Goal: Navigation & Orientation: Understand site structure

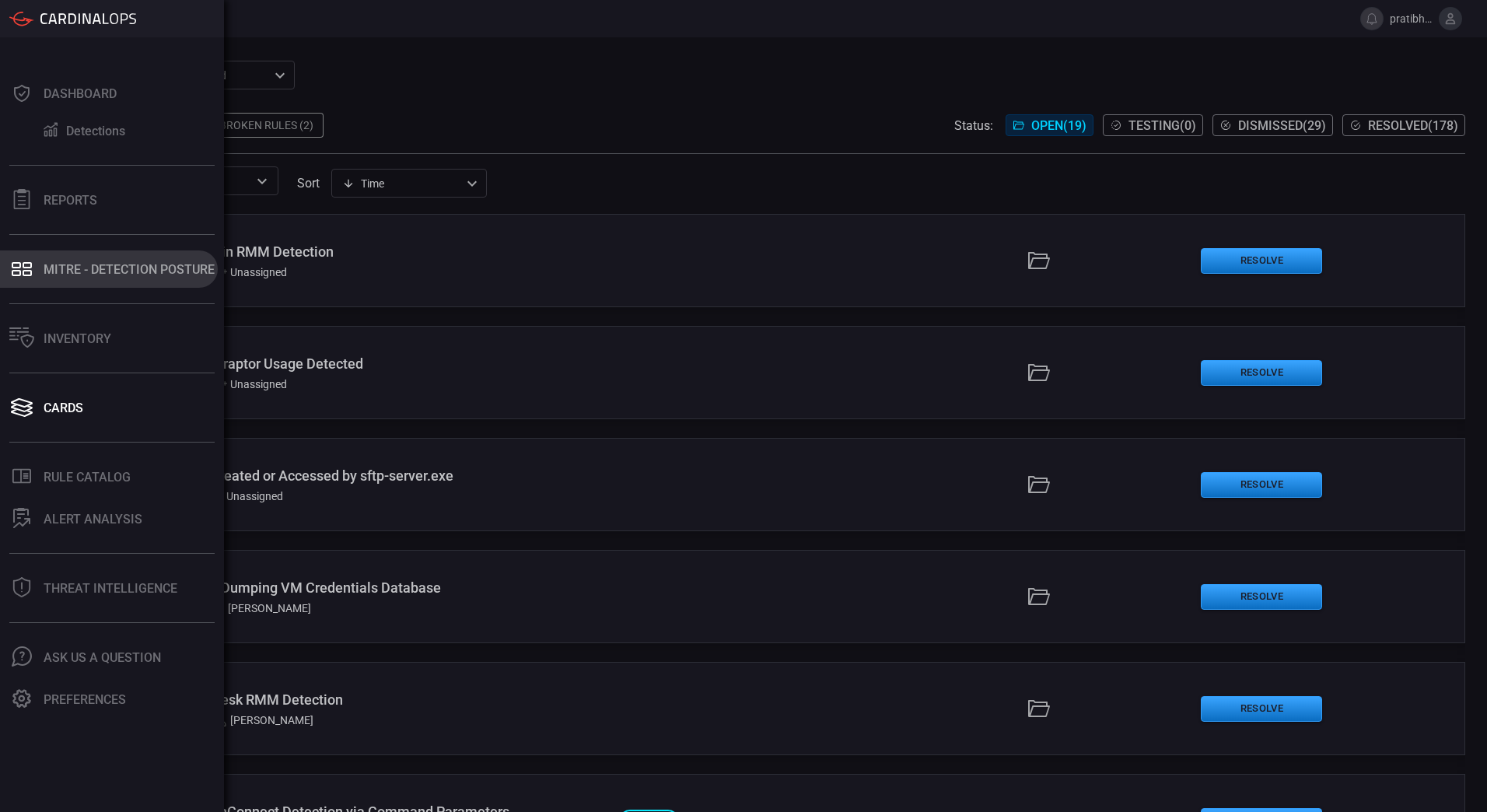
click at [91, 278] on button "MITRE - Detection Posture" at bounding box center [108, 269] width 218 height 37
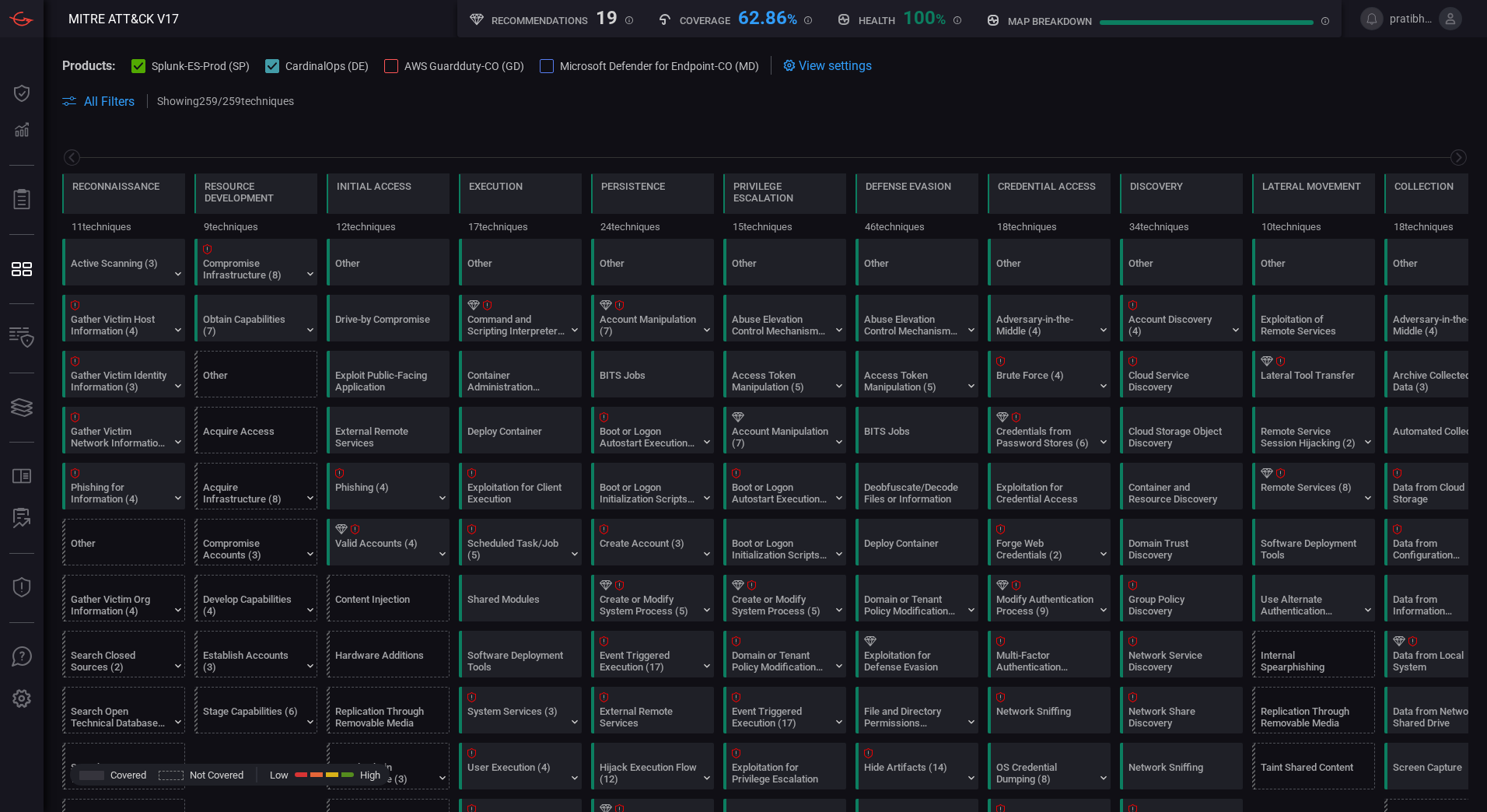
scroll to position [0, 203]
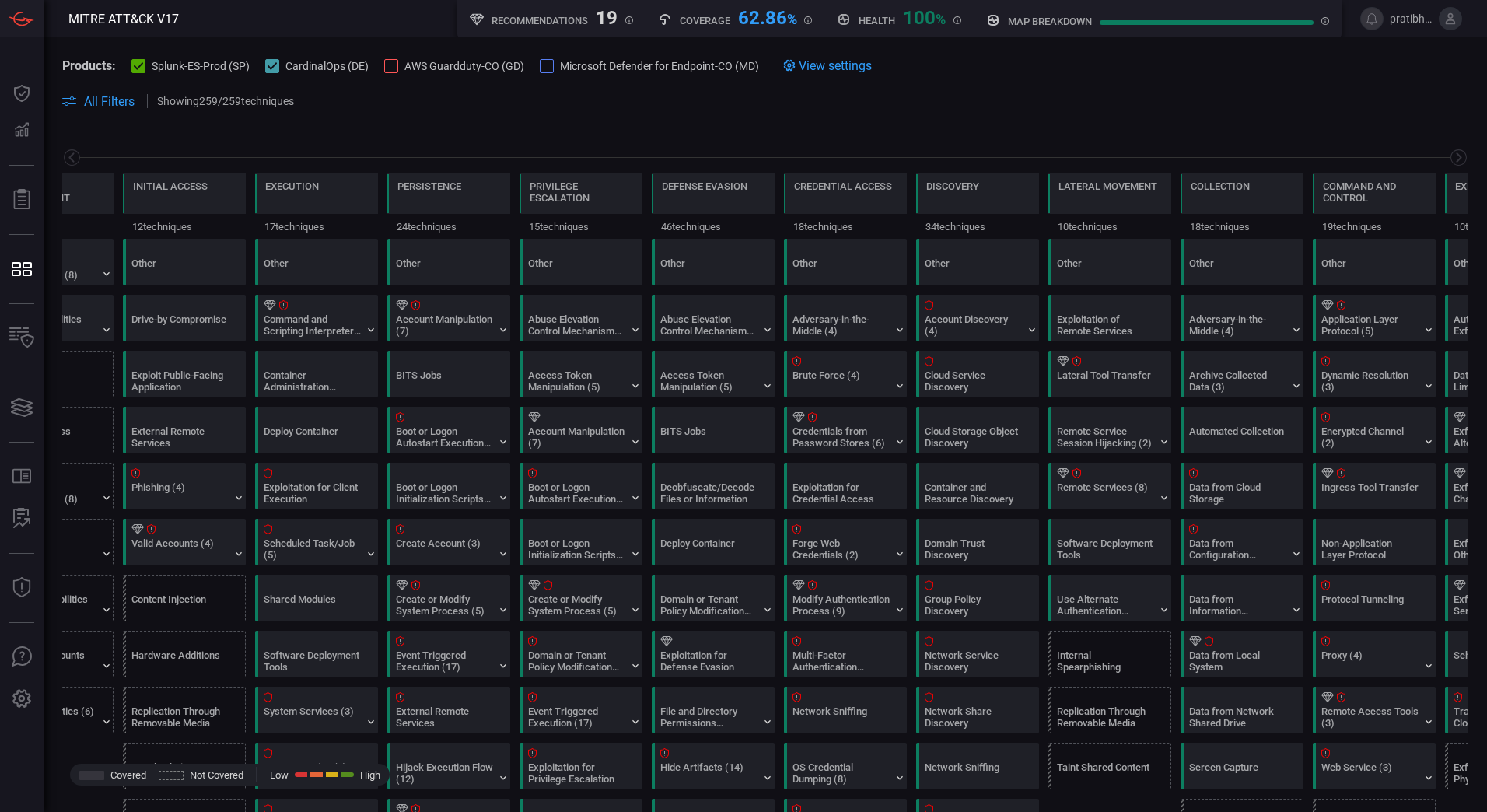
click at [388, 67] on div at bounding box center [392, 66] width 14 height 14
click at [545, 64] on div at bounding box center [547, 66] width 14 height 14
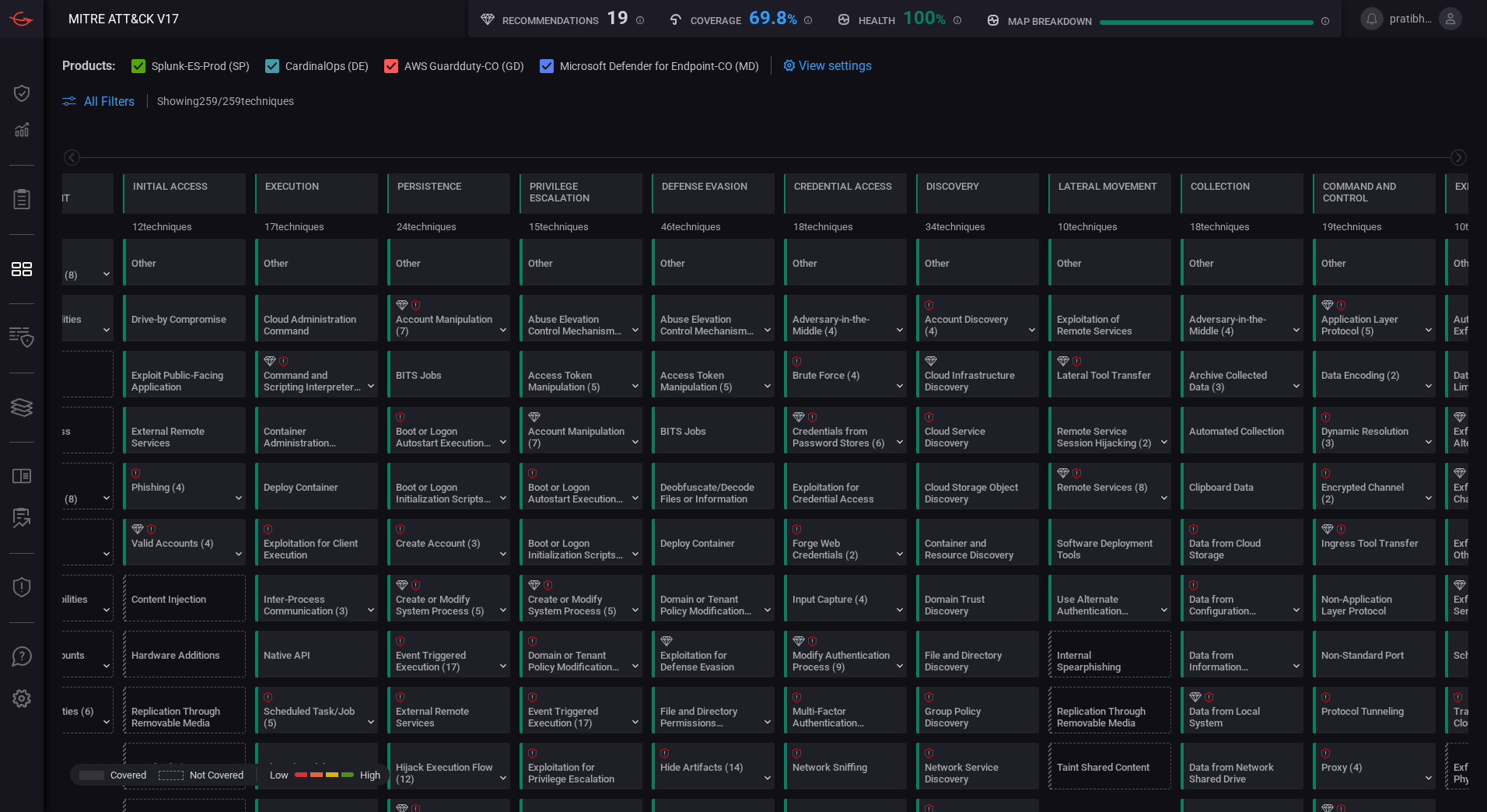
click at [829, 67] on span "View settings" at bounding box center [835, 65] width 73 height 15
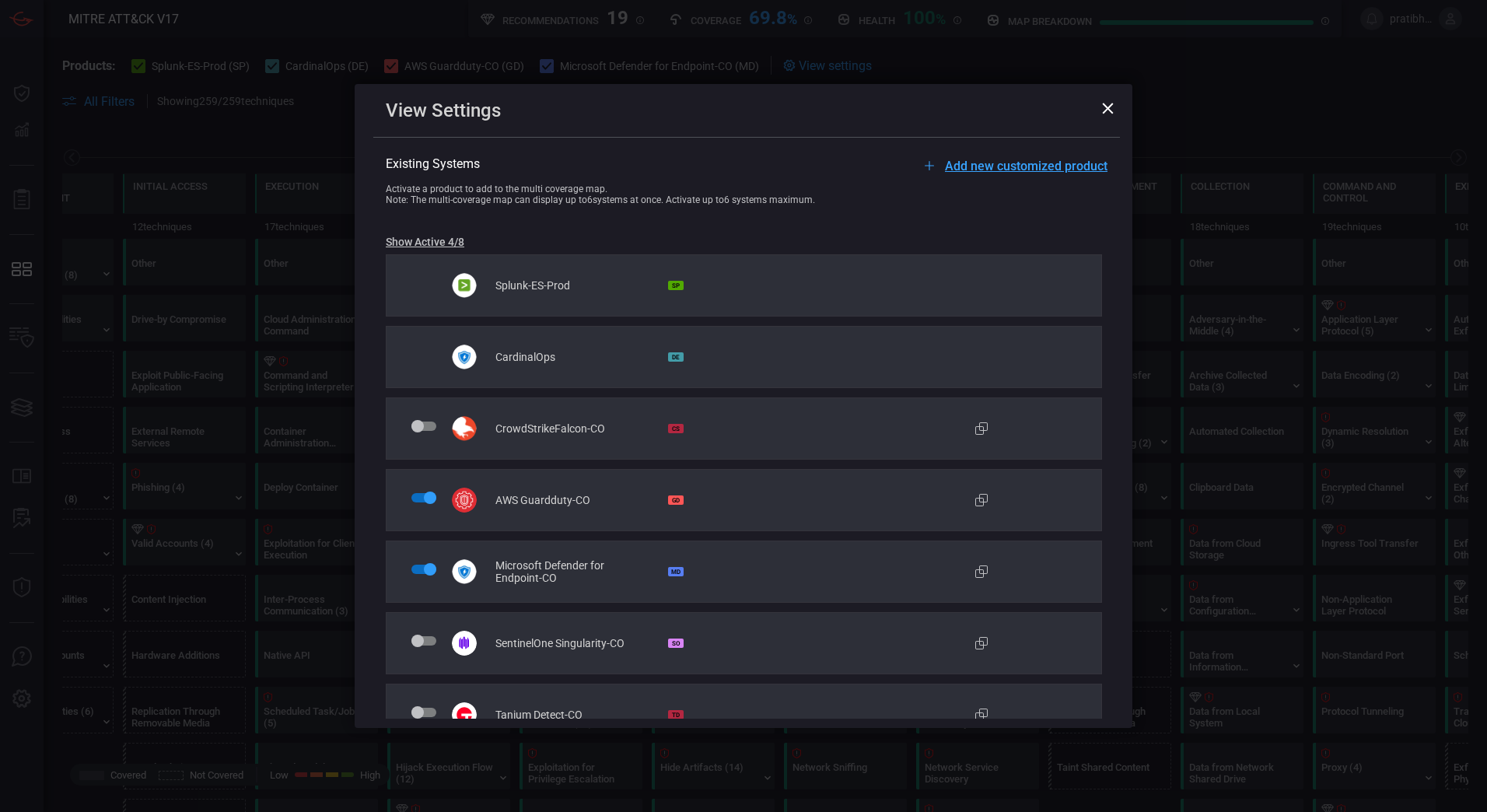
click at [1102, 111] on div "View Settings" at bounding box center [744, 110] width 778 height 53
click at [1108, 109] on icon at bounding box center [1108, 108] width 11 height 11
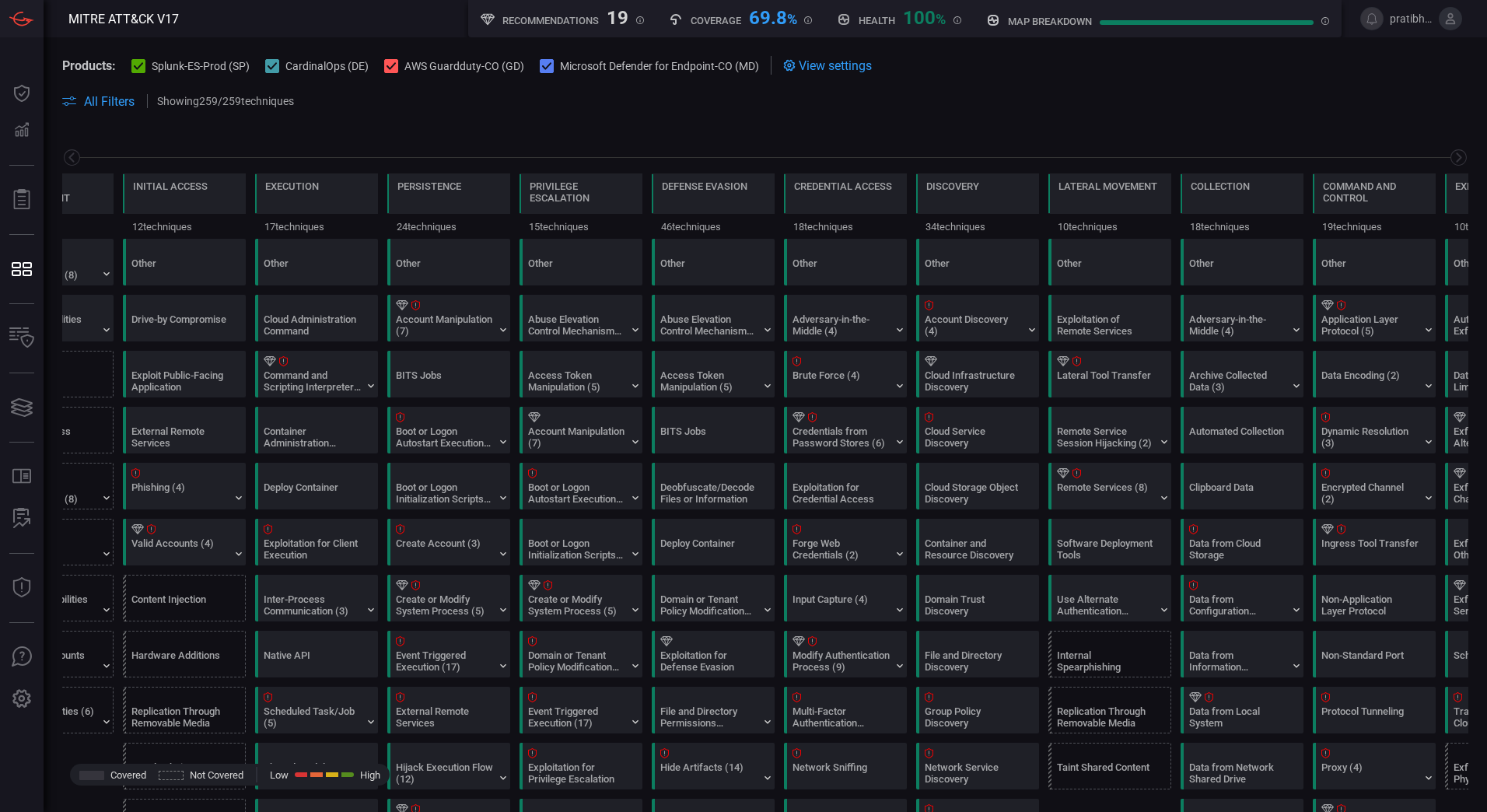
click at [1404, 21] on span "pratibha.hottigimath" at bounding box center [1411, 19] width 43 height 13
click at [730, 17] on h5 "Coverage" at bounding box center [716, 21] width 50 height 12
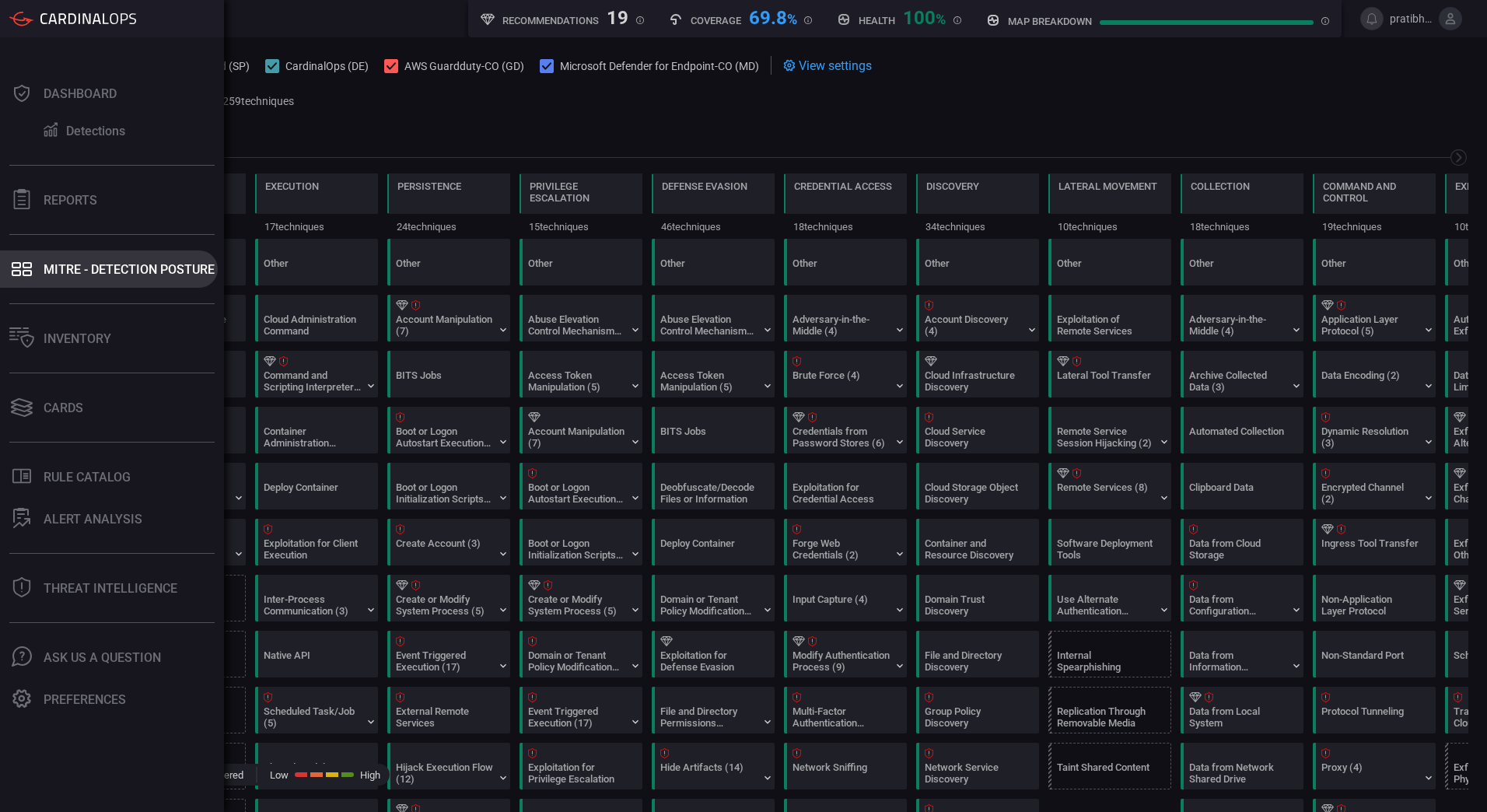
click at [87, 264] on div "MITRE - Detection Posture" at bounding box center [129, 270] width 171 height 15
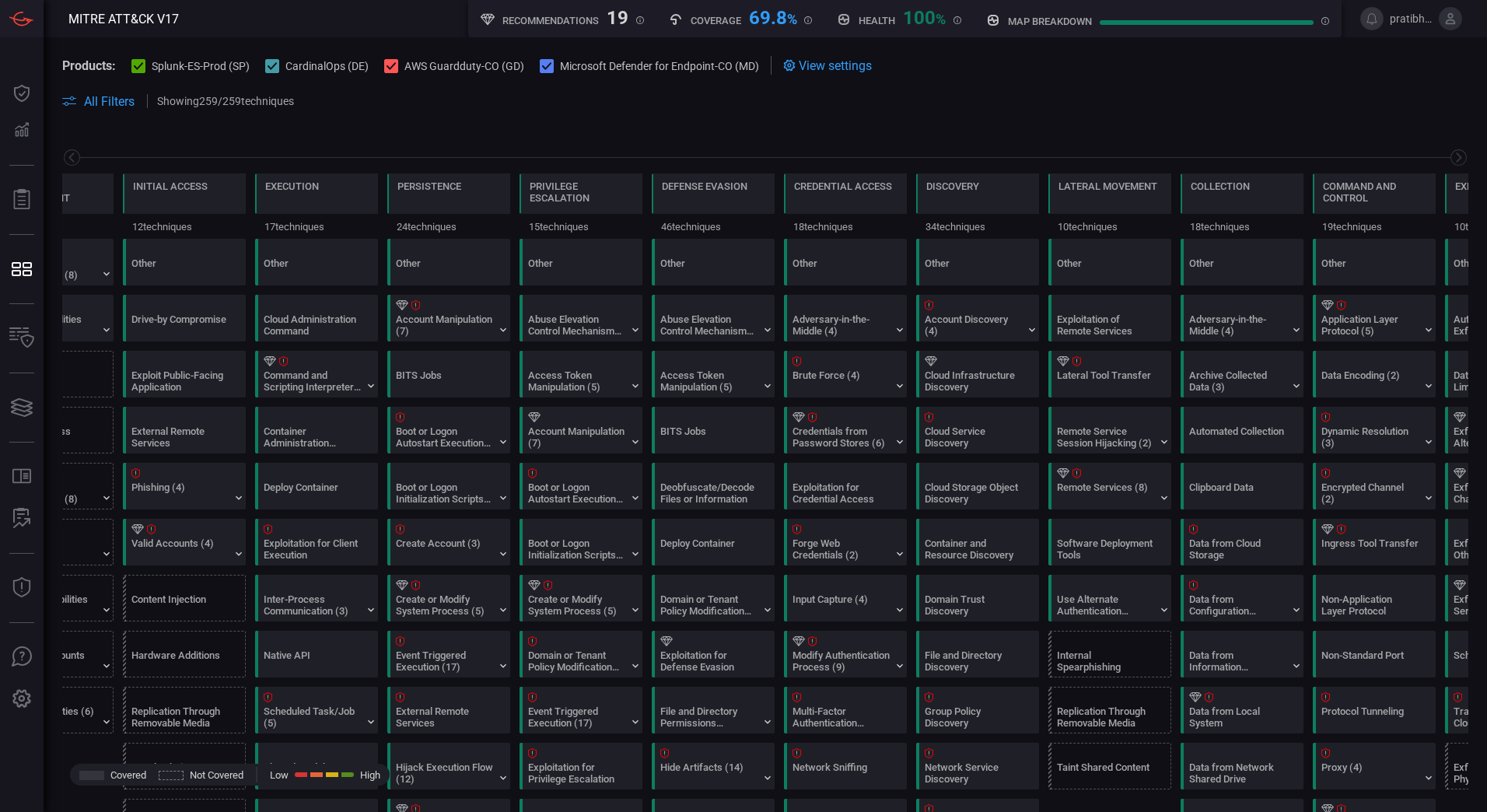
click at [1009, 108] on span at bounding box center [887, 101] width 1162 height 18
click at [830, 69] on span "View settings" at bounding box center [835, 65] width 73 height 15
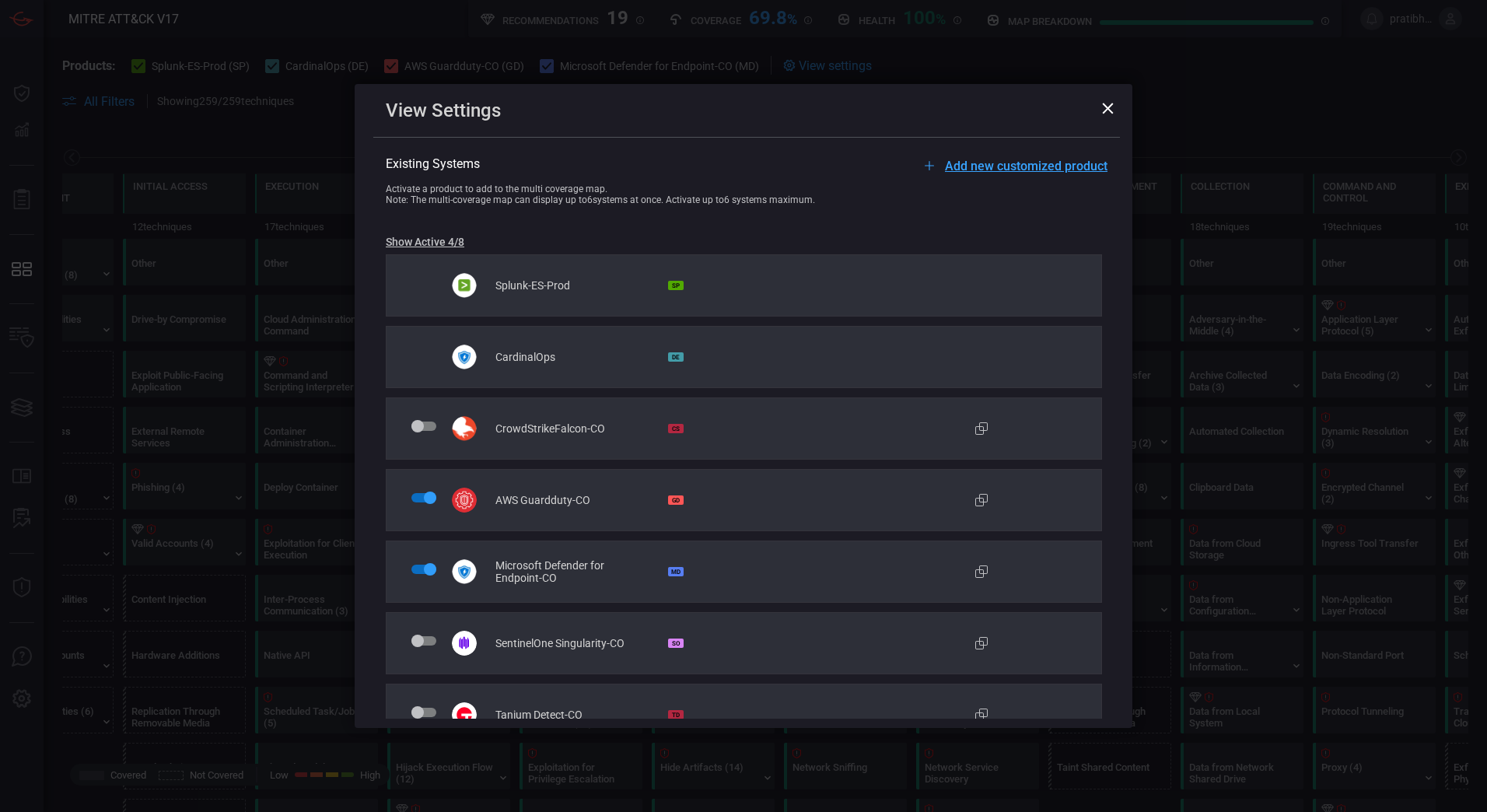
scroll to position [99, 0]
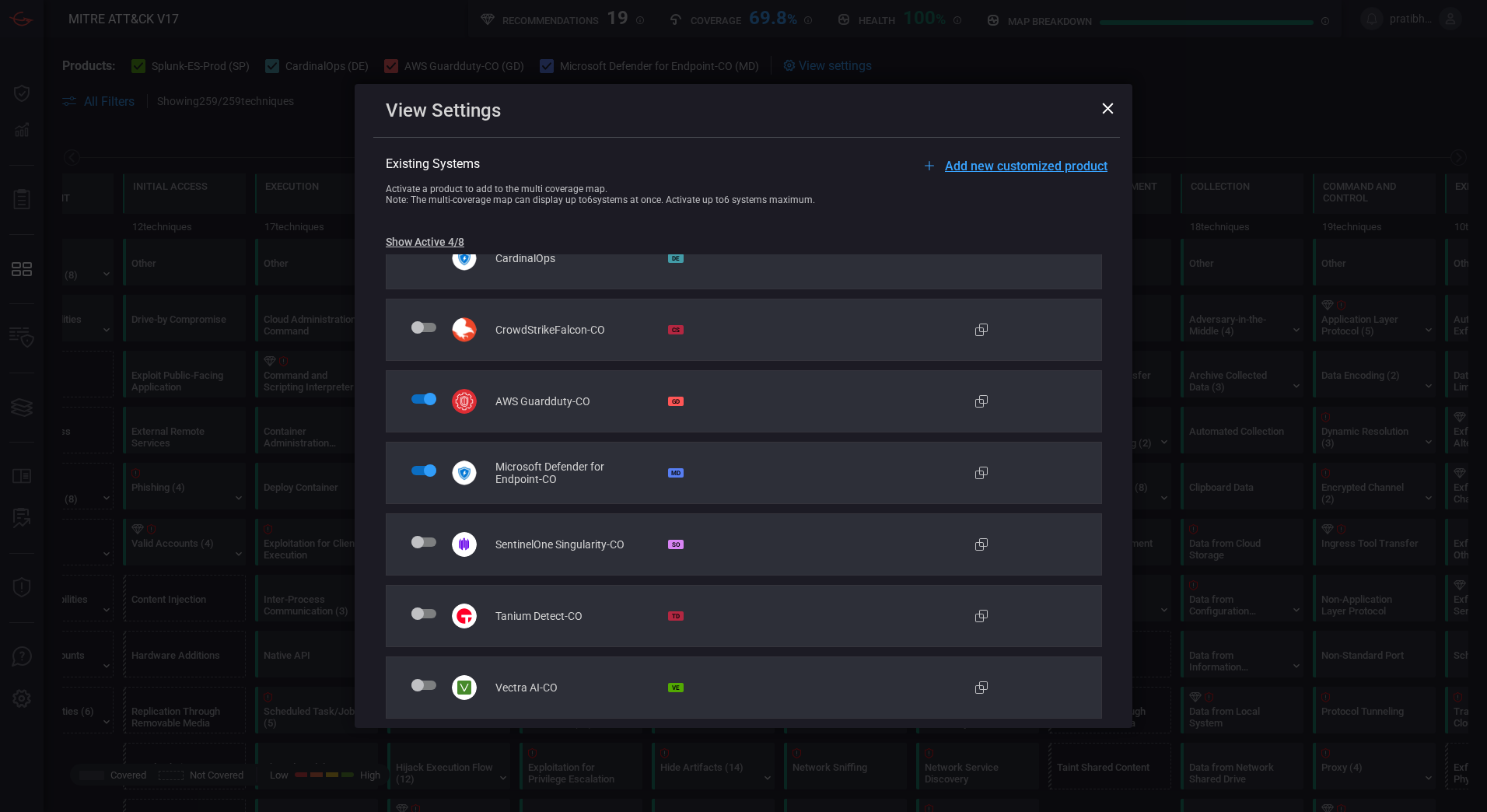
click at [1106, 100] on div "View Settings" at bounding box center [747, 110] width 722 height 22
click at [1108, 112] on icon at bounding box center [1107, 108] width 12 height 12
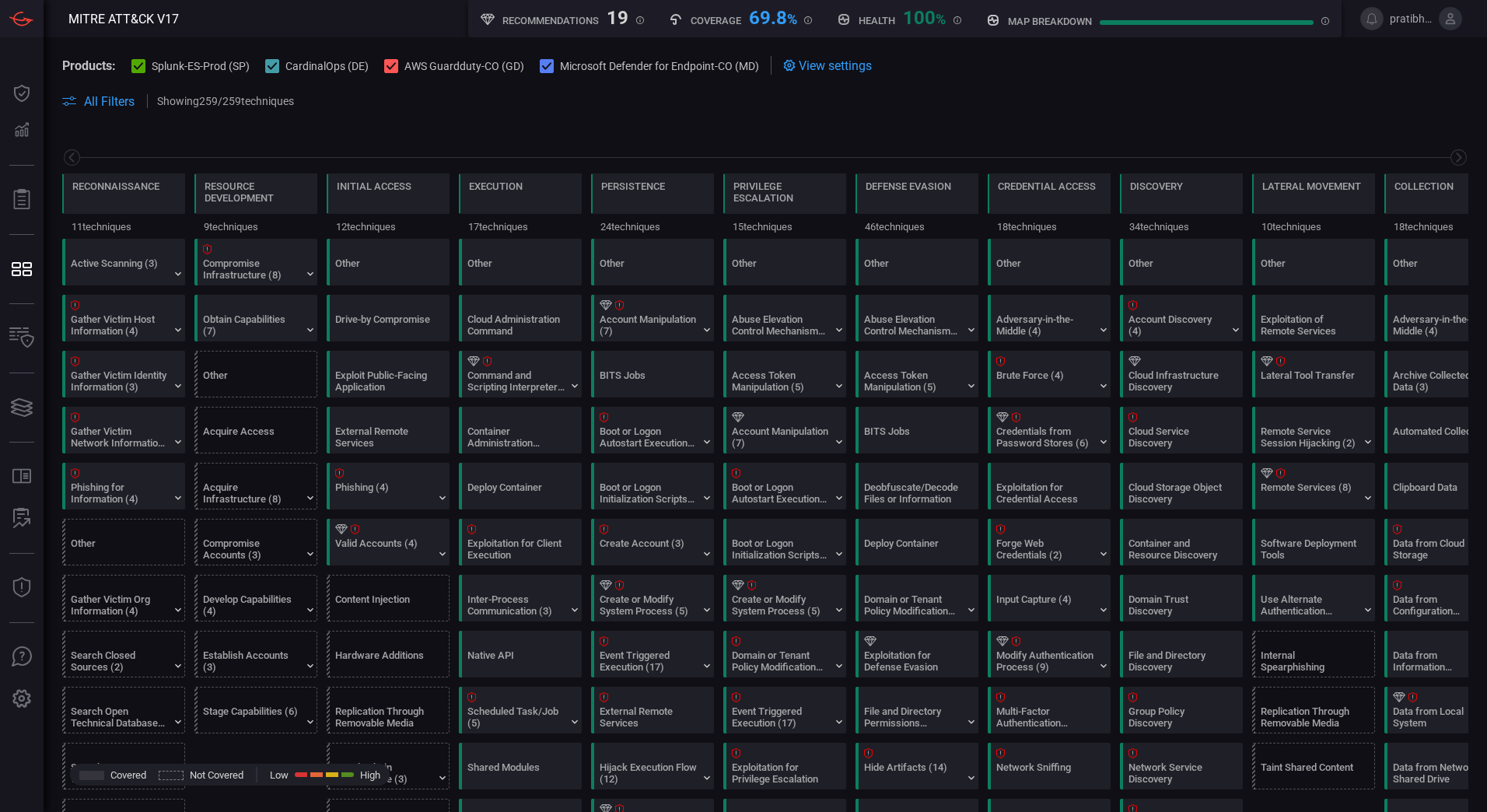
scroll to position [0, 203]
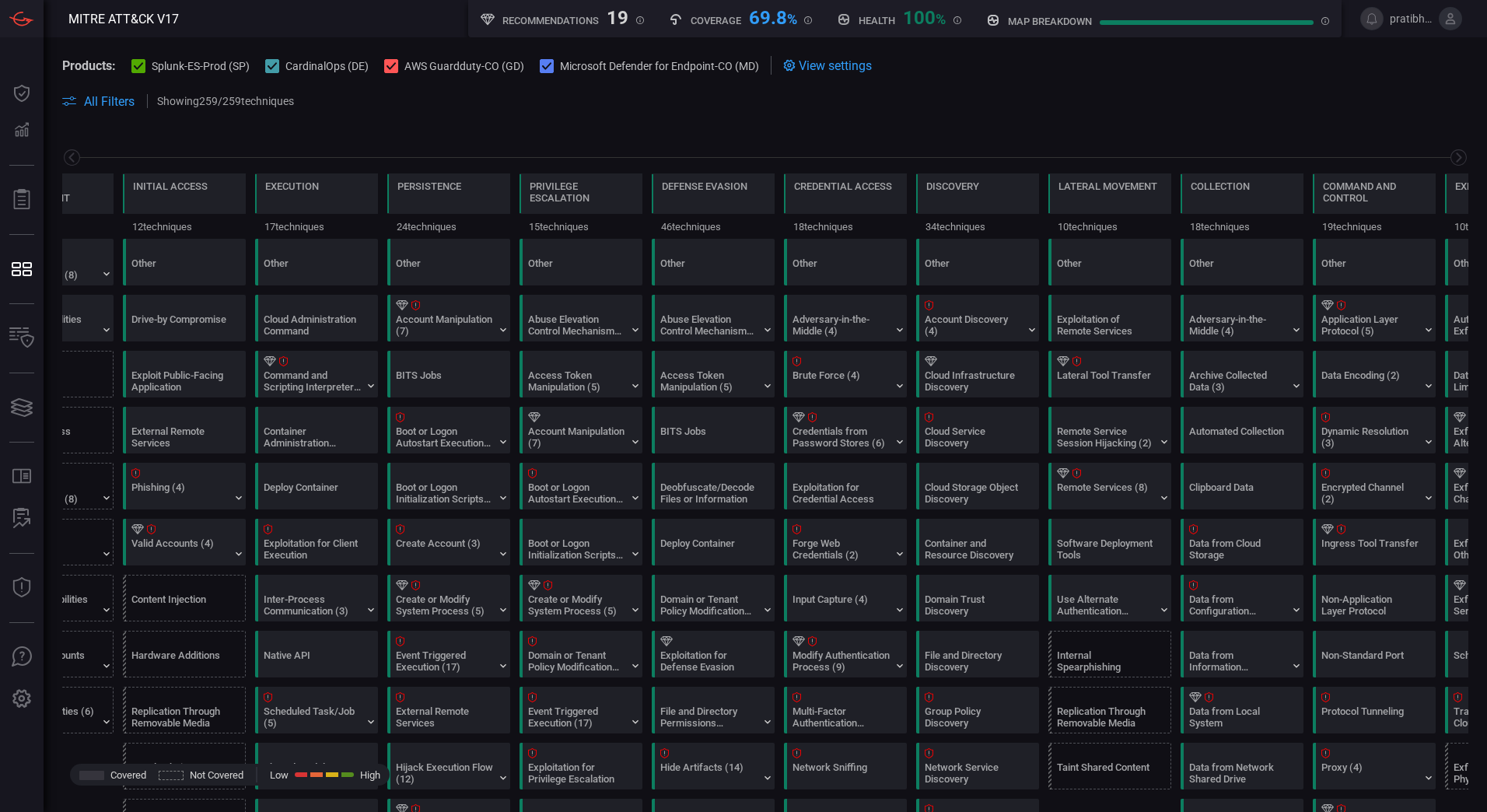
click at [288, 101] on p "Showing 259 / 259 techniques" at bounding box center [226, 101] width 137 height 13
click at [725, 18] on h5 "Coverage" at bounding box center [716, 21] width 50 height 12
click at [574, 18] on h5 "Recommendations" at bounding box center [550, 21] width 97 height 12
click at [1327, 22] on icon at bounding box center [1325, 21] width 8 height 8
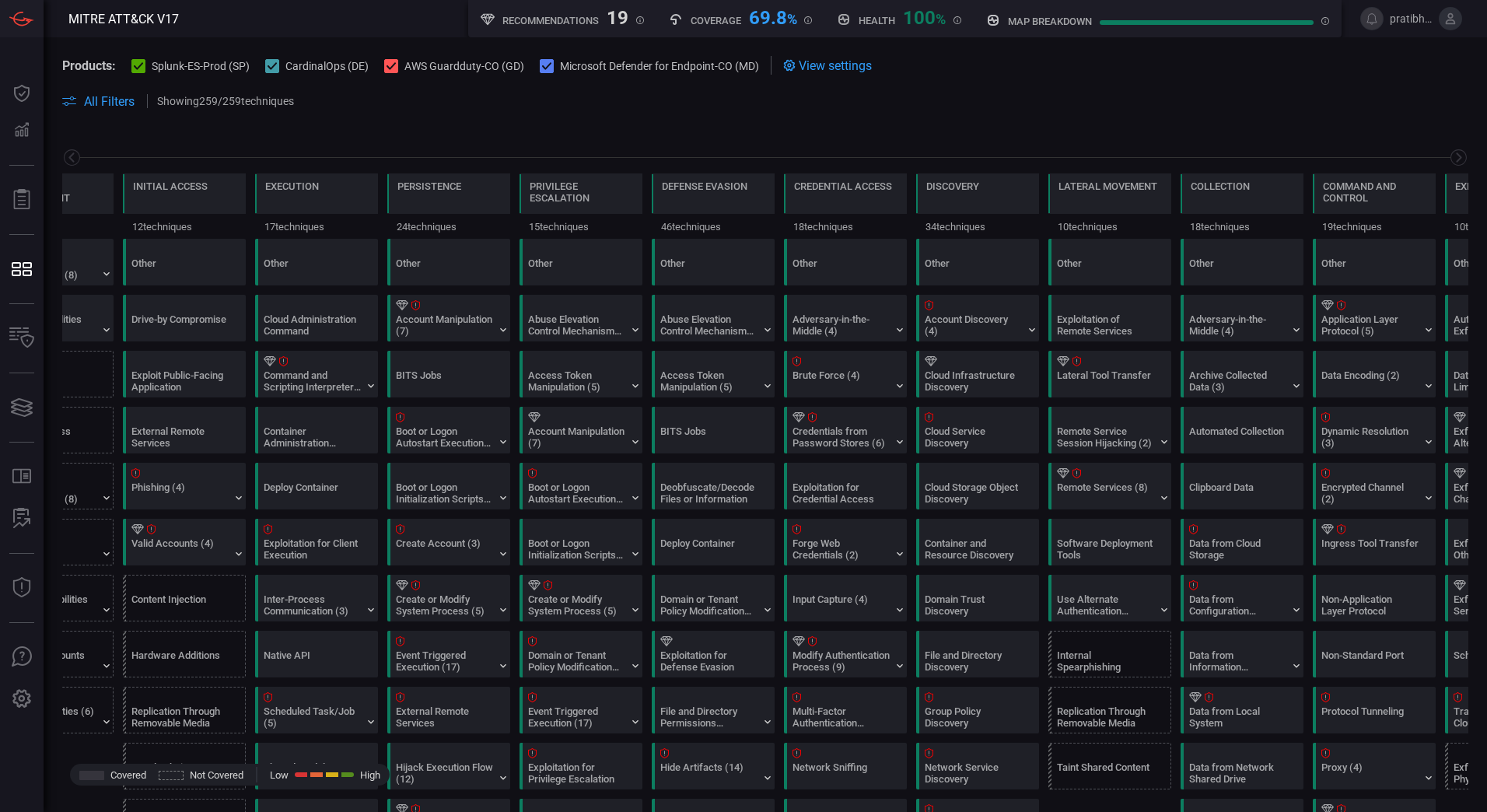
click at [1407, 21] on span "pratibha.hottigimath" at bounding box center [1411, 19] width 43 height 13
click at [1442, 21] on button at bounding box center [1450, 18] width 23 height 23
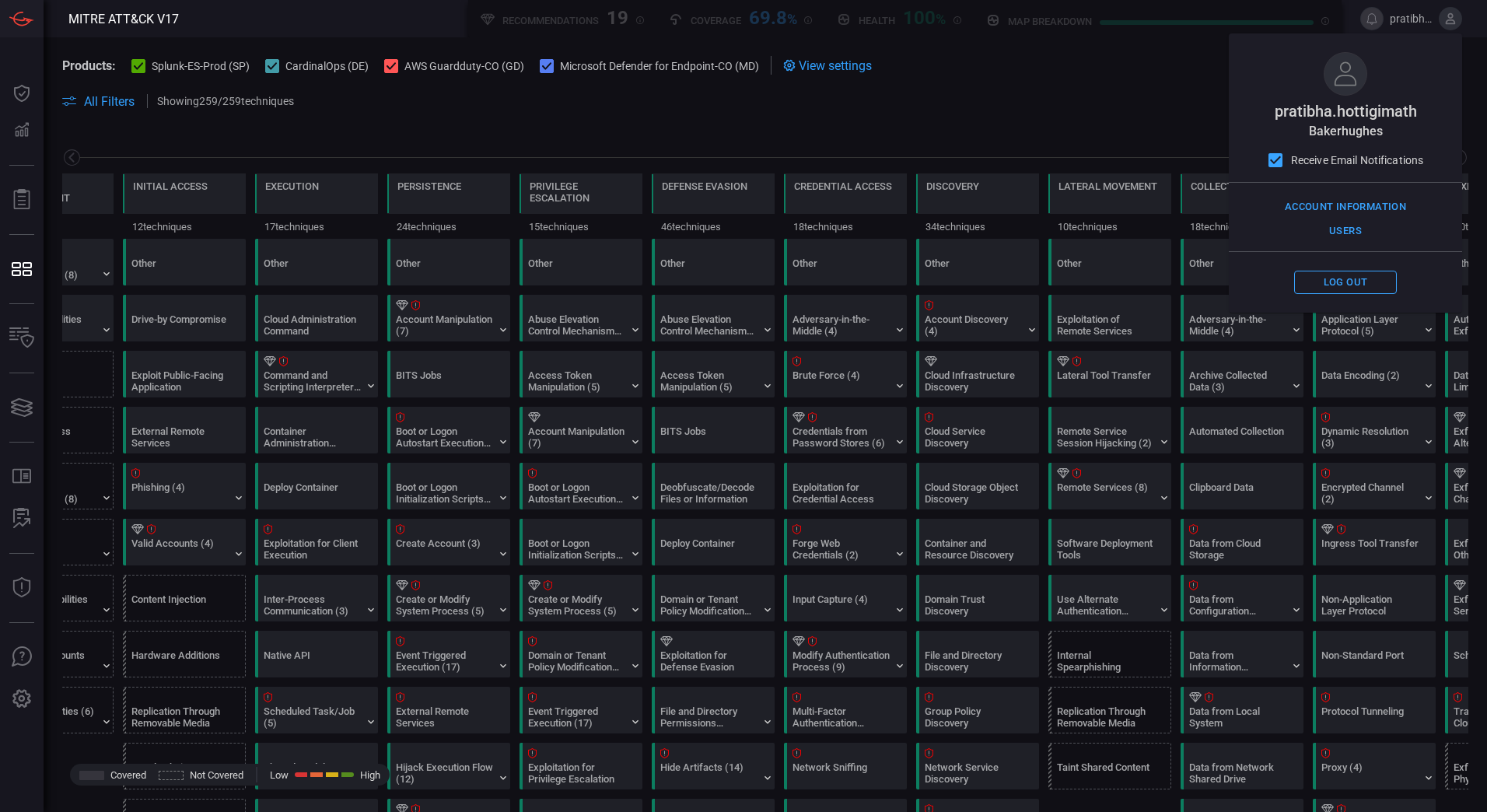
click at [1159, 108] on span at bounding box center [887, 101] width 1162 height 18
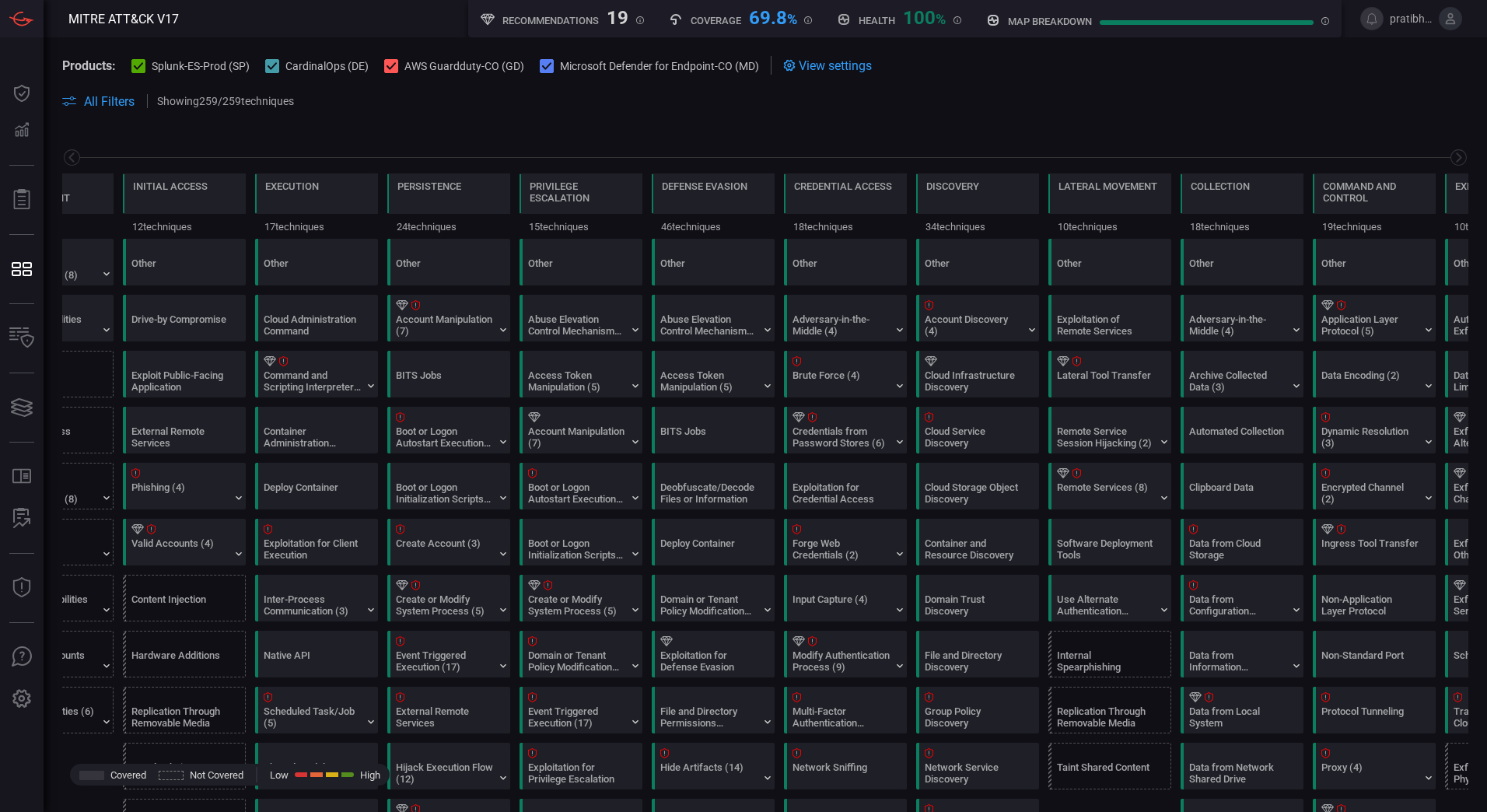
click at [945, 120] on span at bounding box center [765, 119] width 1406 height 18
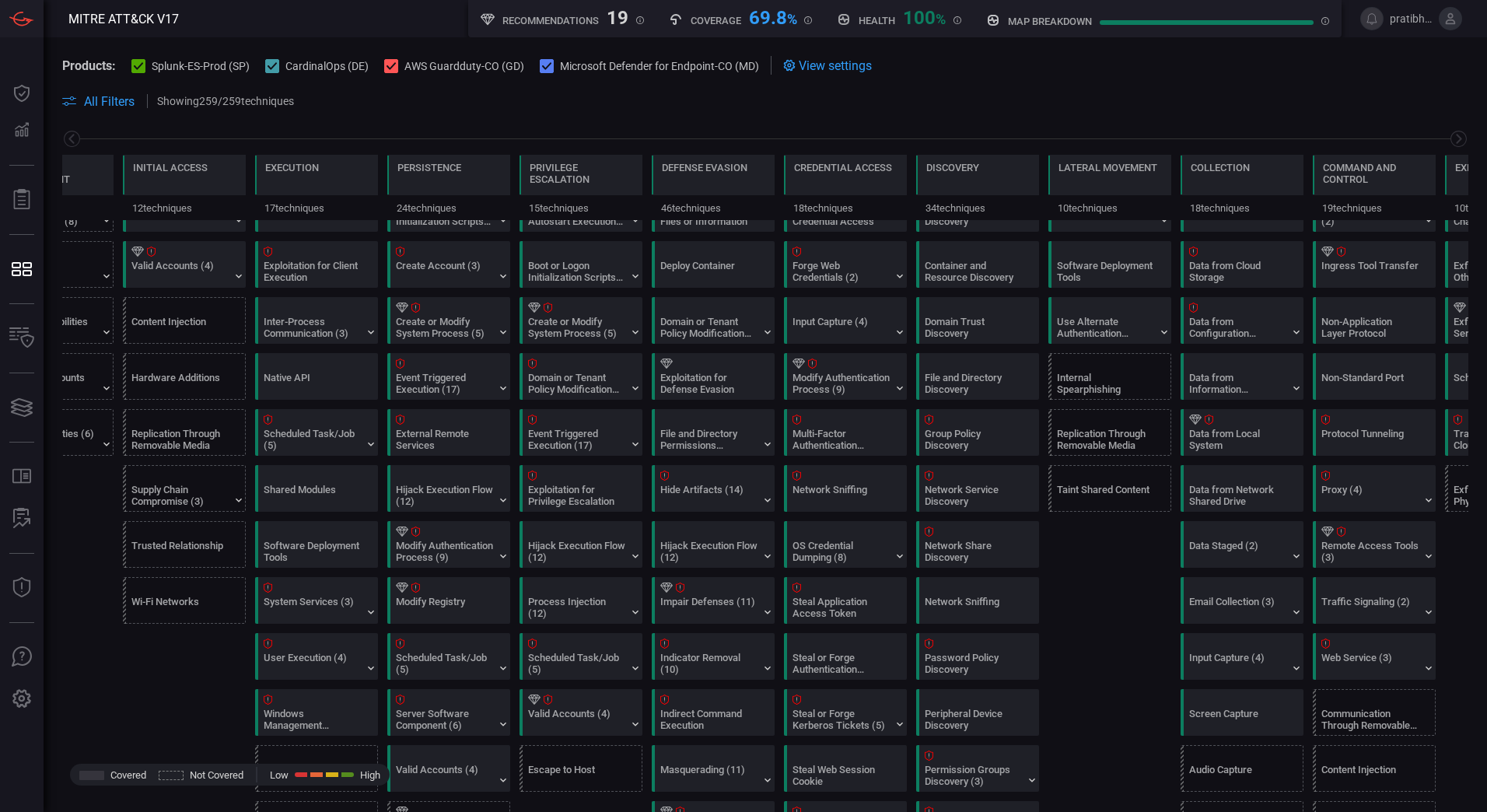
scroll to position [0, 0]
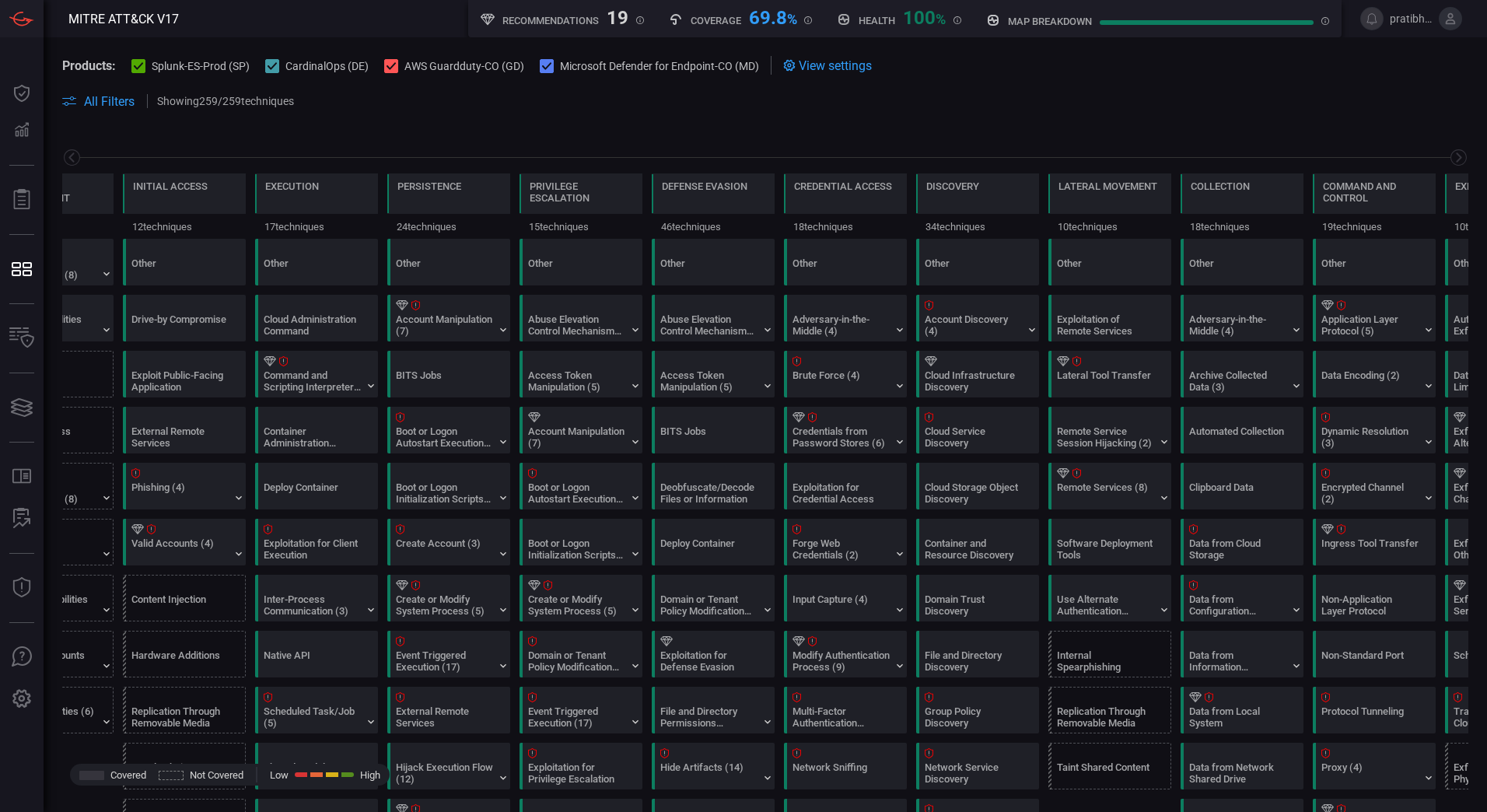
click at [119, 100] on span "All Filters" at bounding box center [108, 101] width 50 height 15
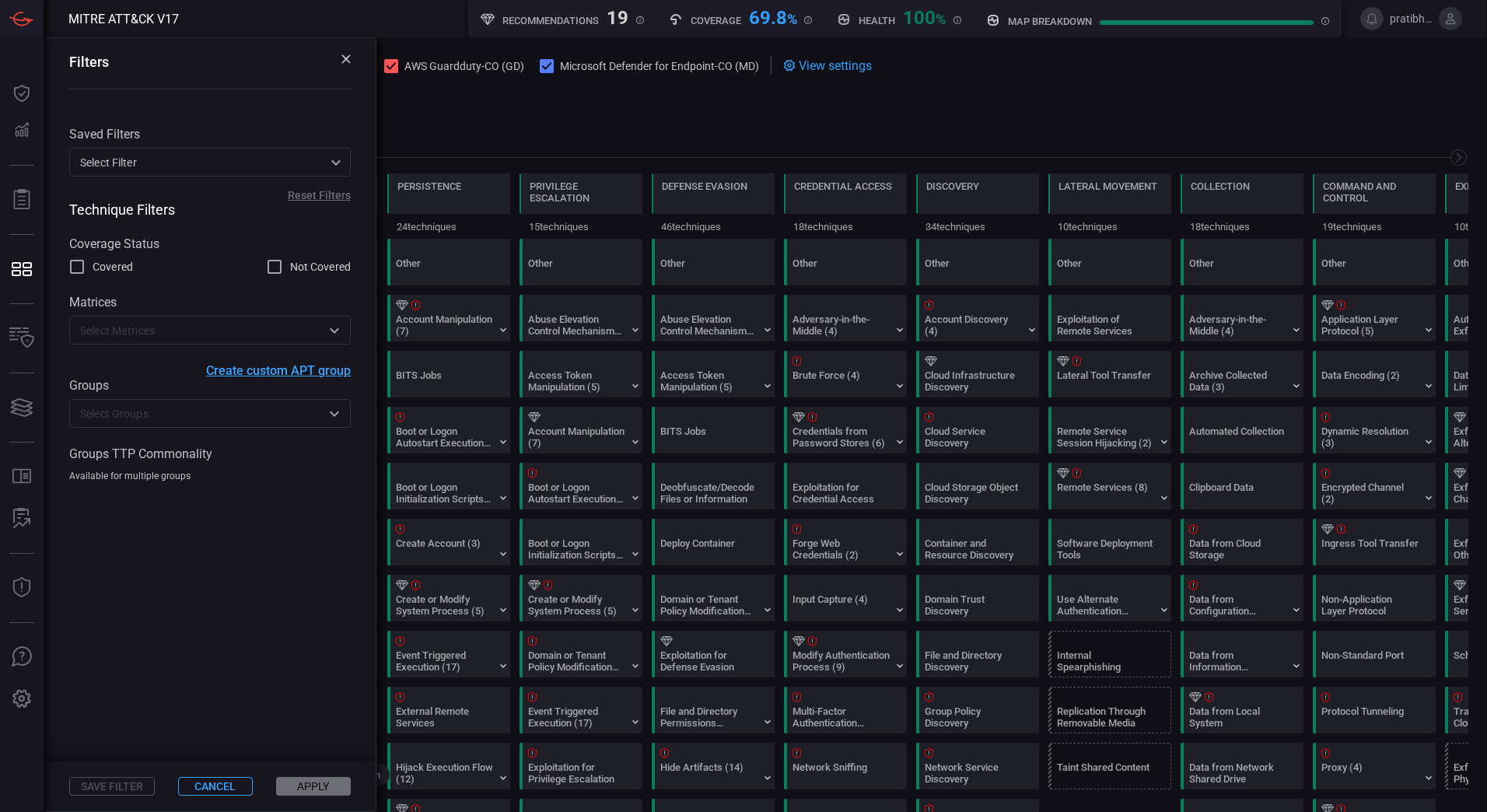
click at [594, 105] on span at bounding box center [887, 101] width 1162 height 18
click at [704, 104] on span at bounding box center [887, 101] width 1162 height 18
click at [349, 49] on div "Filters" at bounding box center [210, 73] width 331 height 70
click at [345, 61] on icon at bounding box center [346, 59] width 10 height 10
